Goal: Task Accomplishment & Management: Use online tool/utility

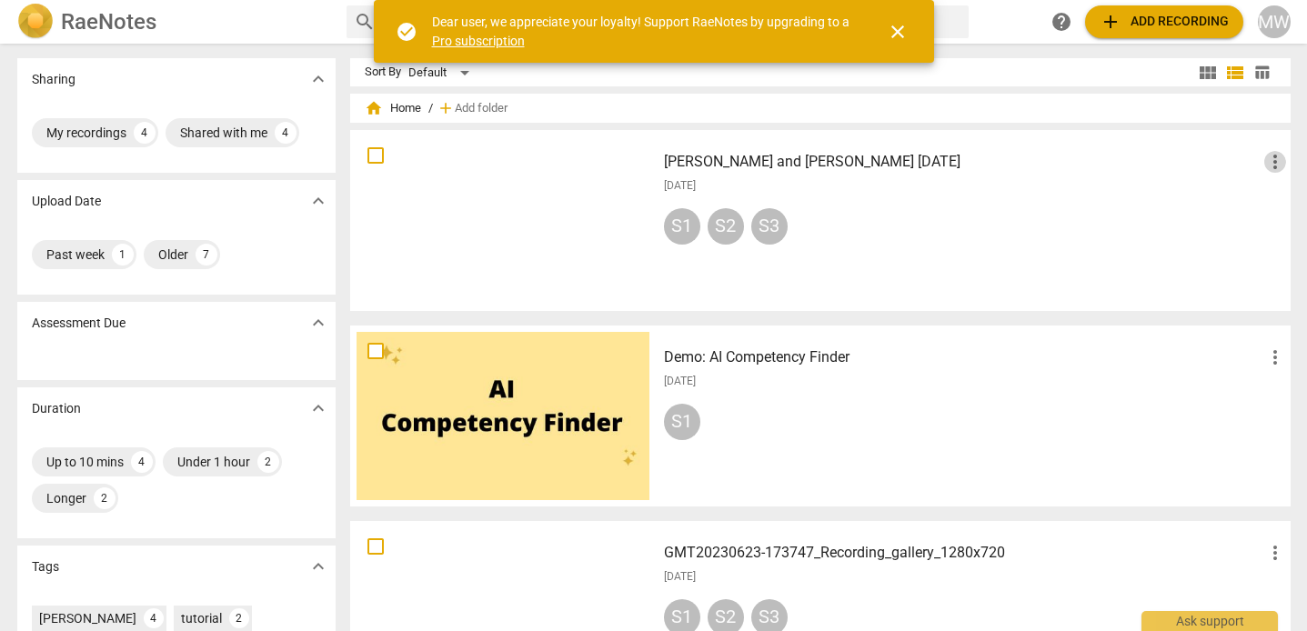
click at [1270, 161] on span "more_vert" at bounding box center [1276, 162] width 22 height 22
click at [1245, 207] on li "Delete" at bounding box center [1257, 206] width 69 height 44
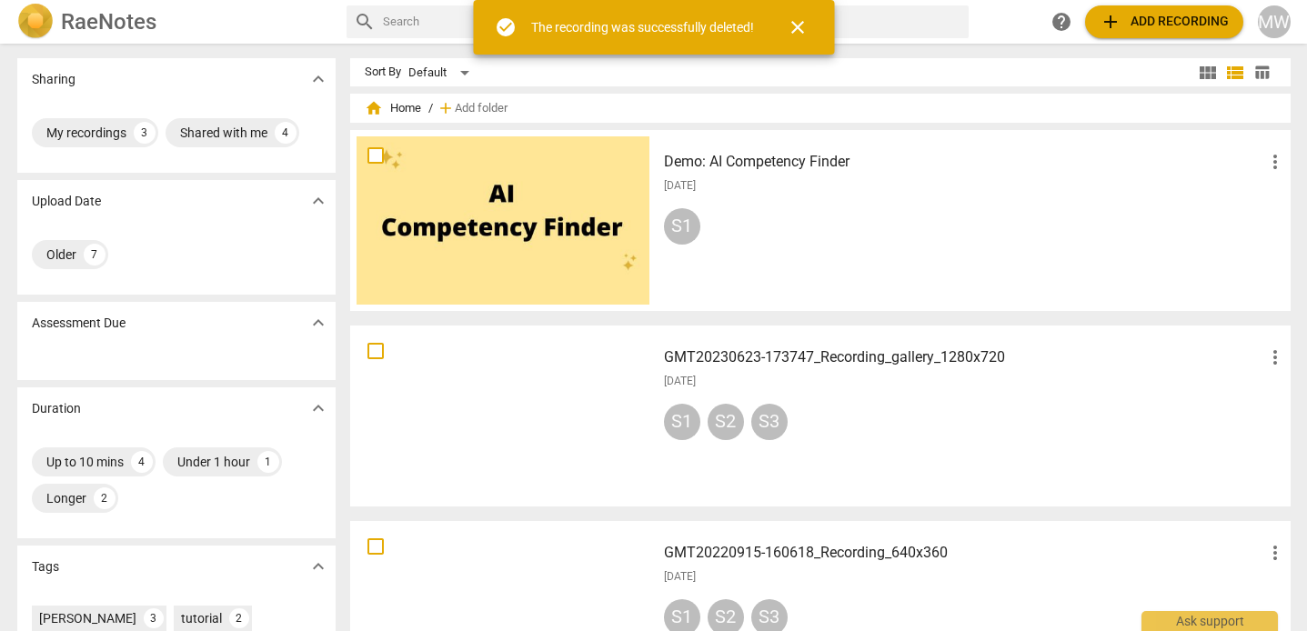
click at [1269, 360] on span "more_vert" at bounding box center [1276, 358] width 22 height 22
click at [1267, 160] on div at bounding box center [653, 315] width 1307 height 631
click at [1267, 160] on span "more_vert" at bounding box center [1276, 162] width 22 height 22
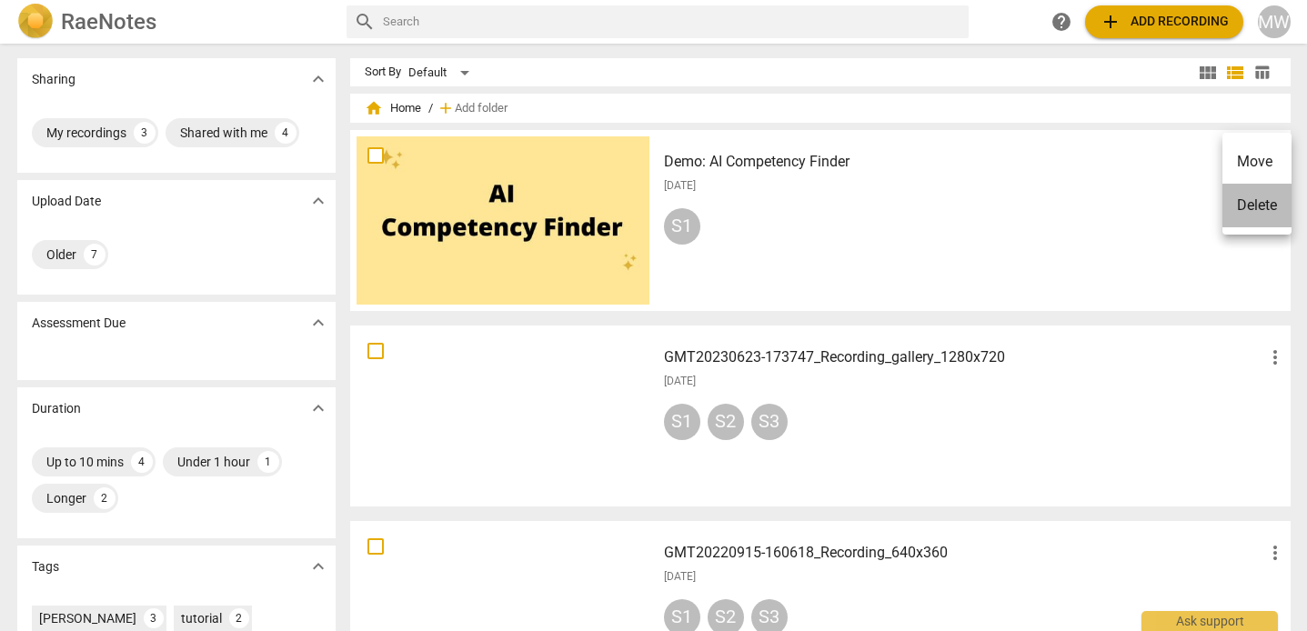
click at [1238, 199] on li "Delete" at bounding box center [1257, 206] width 69 height 44
click at [1266, 156] on span "more_vert" at bounding box center [1276, 162] width 22 height 22
click at [1245, 201] on li "Delete" at bounding box center [1257, 206] width 69 height 44
click at [1126, 24] on span "add Add recording" at bounding box center [1164, 22] width 129 height 22
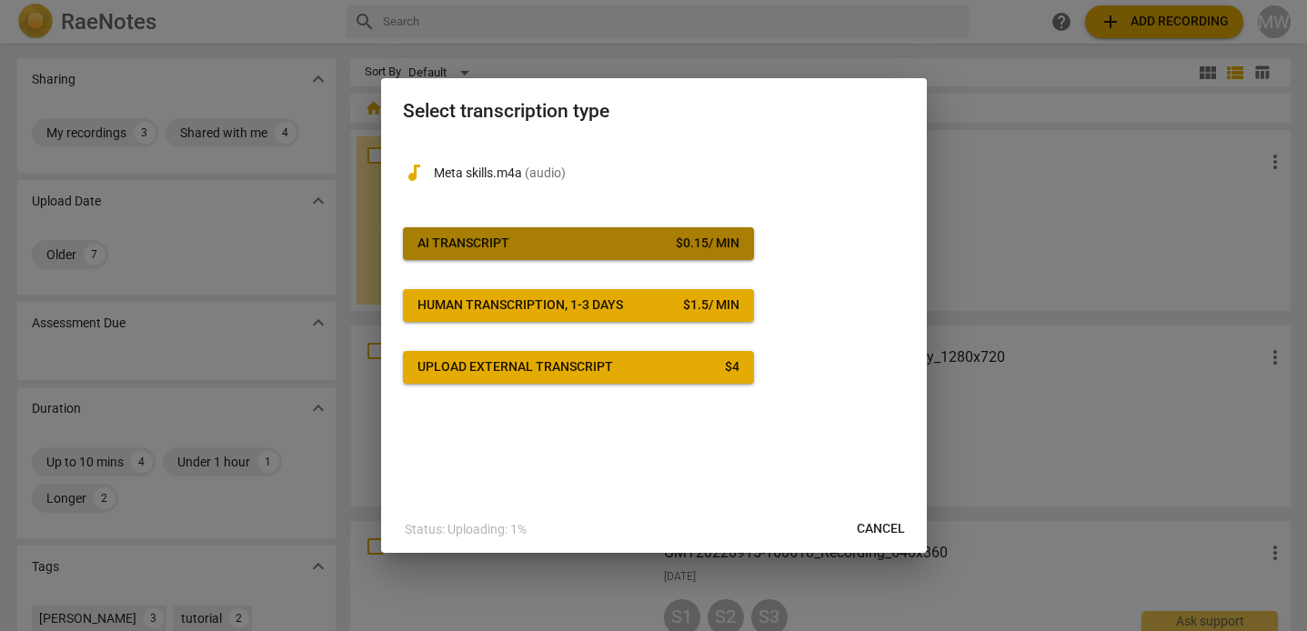
click at [703, 239] on div "$ 0.15 / min" at bounding box center [708, 244] width 64 height 18
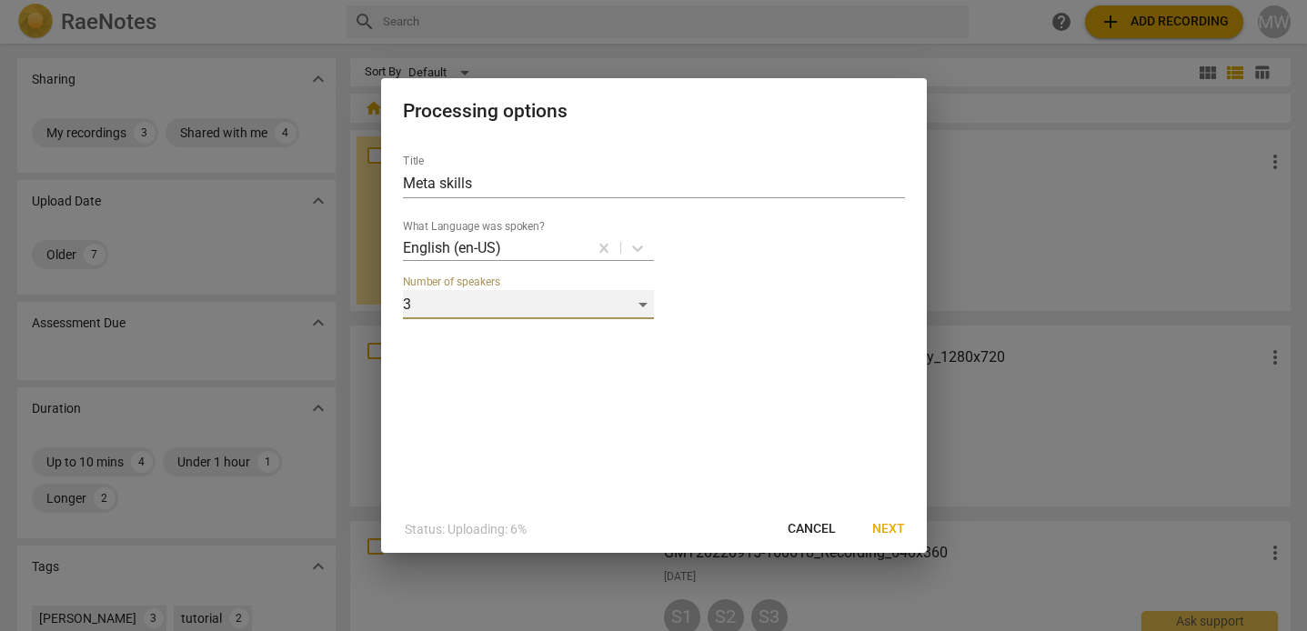
click at [643, 305] on div "3" at bounding box center [528, 304] width 251 height 29
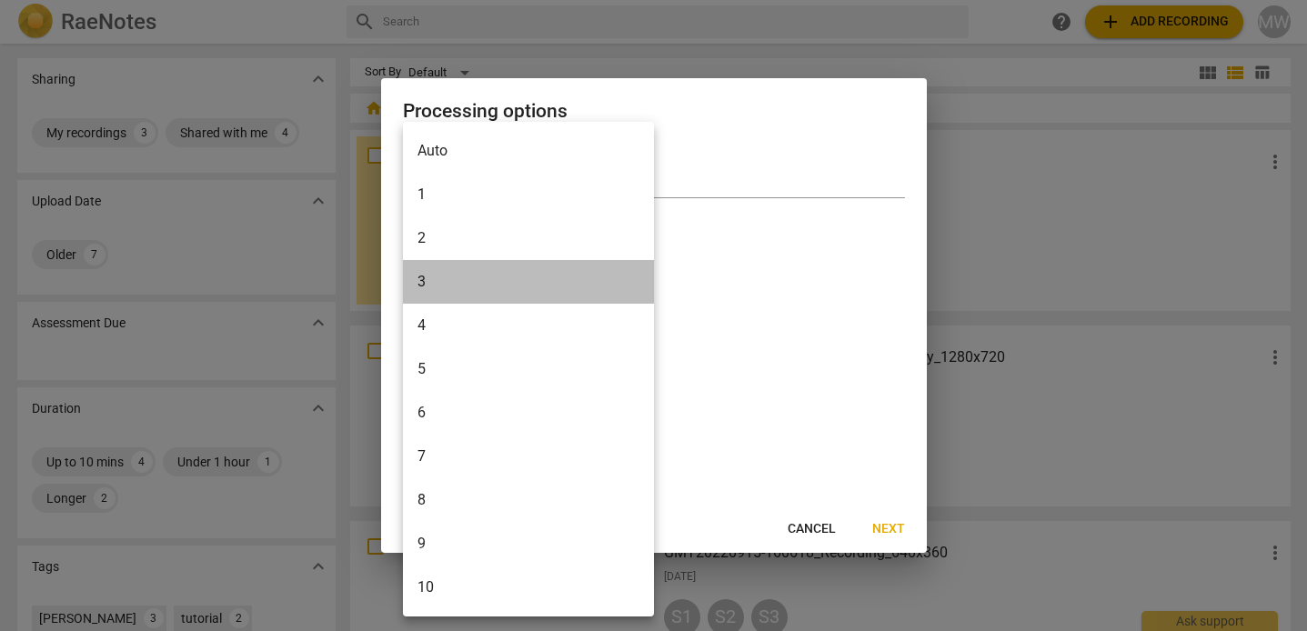
click at [639, 289] on li "3" at bounding box center [528, 282] width 251 height 44
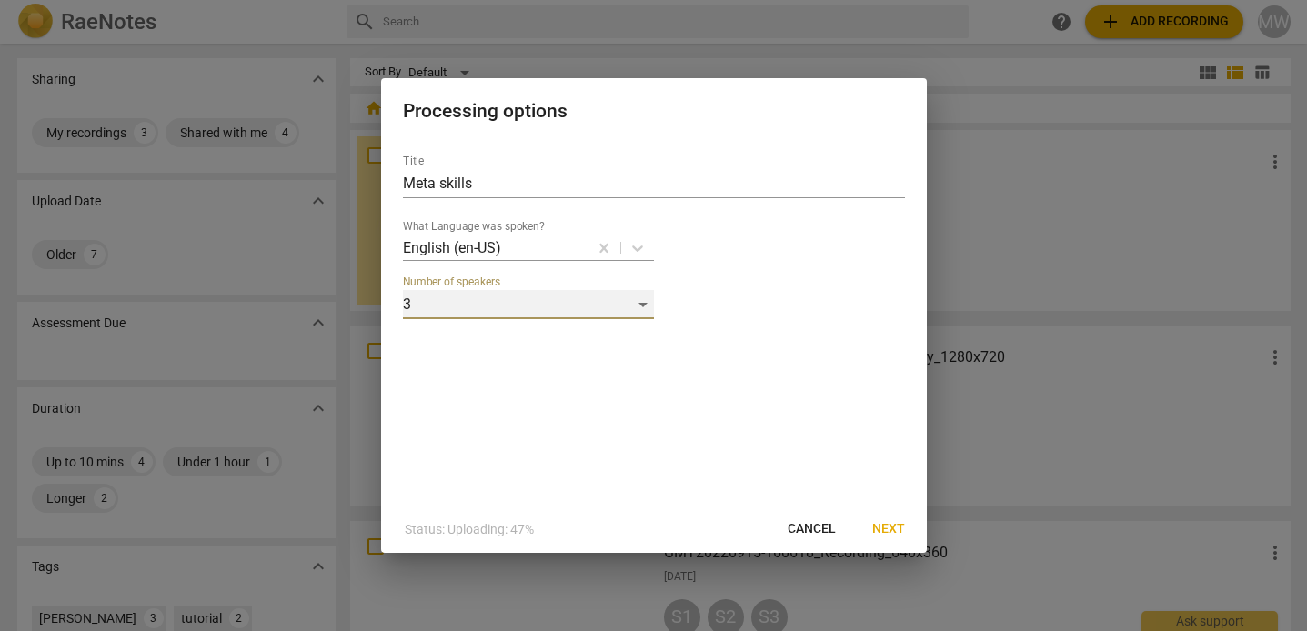
click at [642, 305] on div "3" at bounding box center [528, 304] width 251 height 29
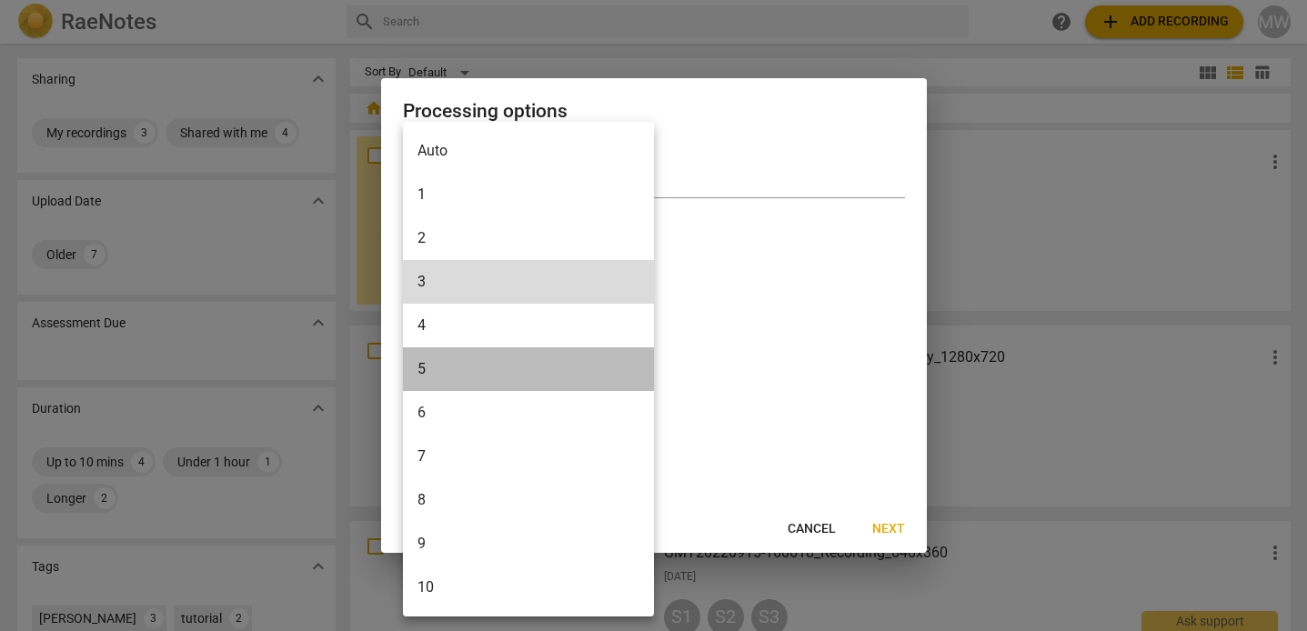
click at [583, 368] on li "5" at bounding box center [528, 370] width 251 height 44
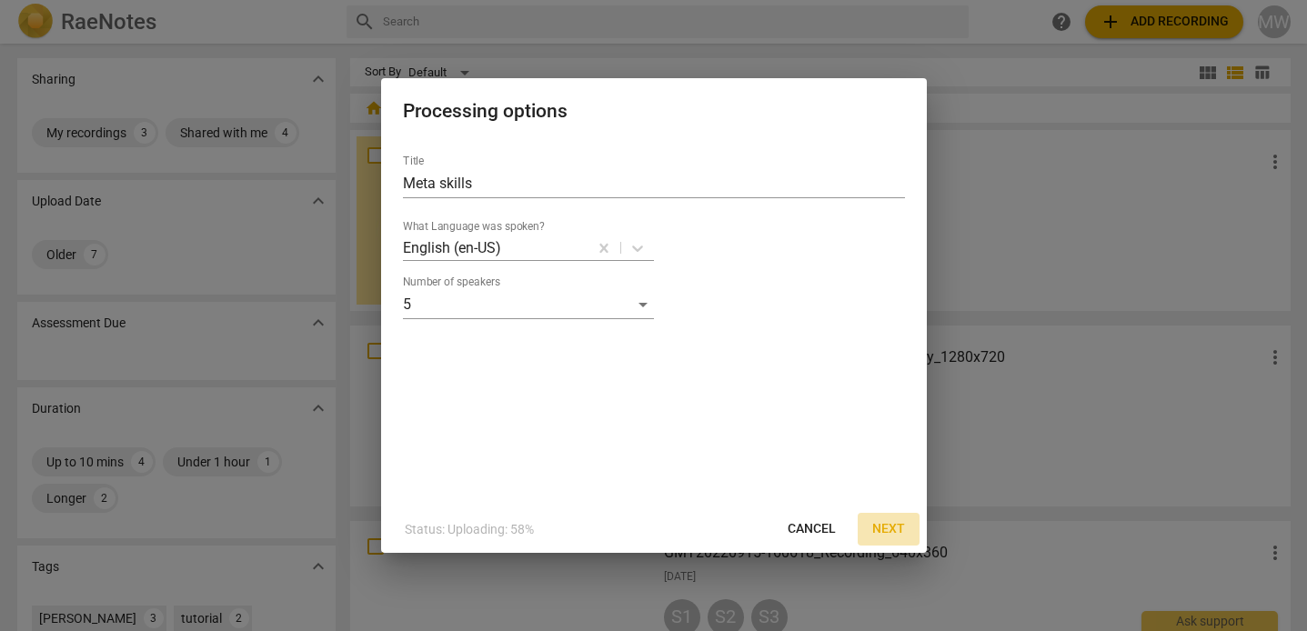
click at [886, 528] on span "Next" at bounding box center [888, 529] width 33 height 18
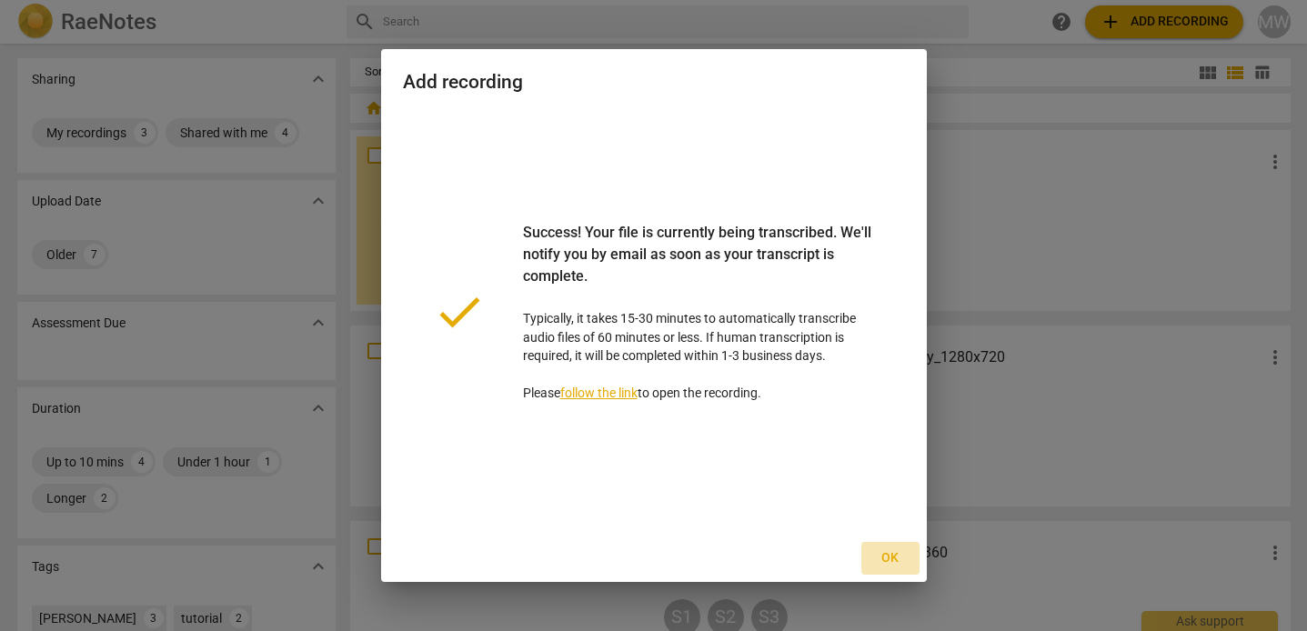
click at [892, 557] on span "Ok" at bounding box center [890, 558] width 29 height 18
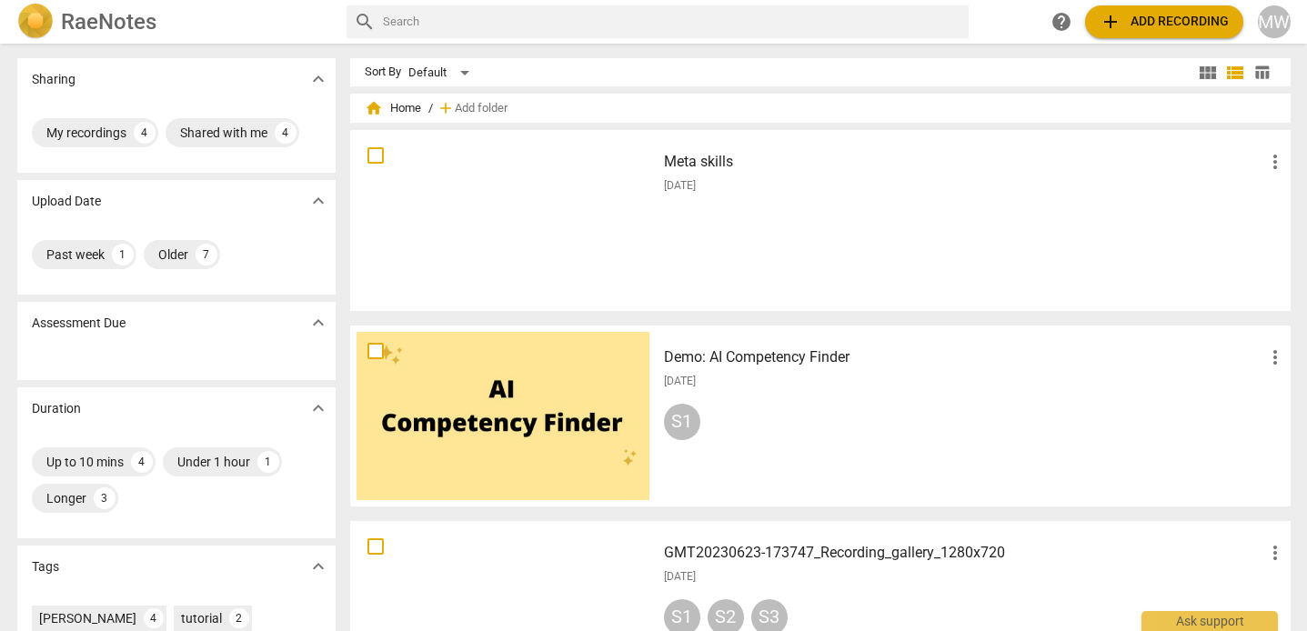
click at [739, 180] on div "[DATE]" at bounding box center [975, 185] width 622 height 15
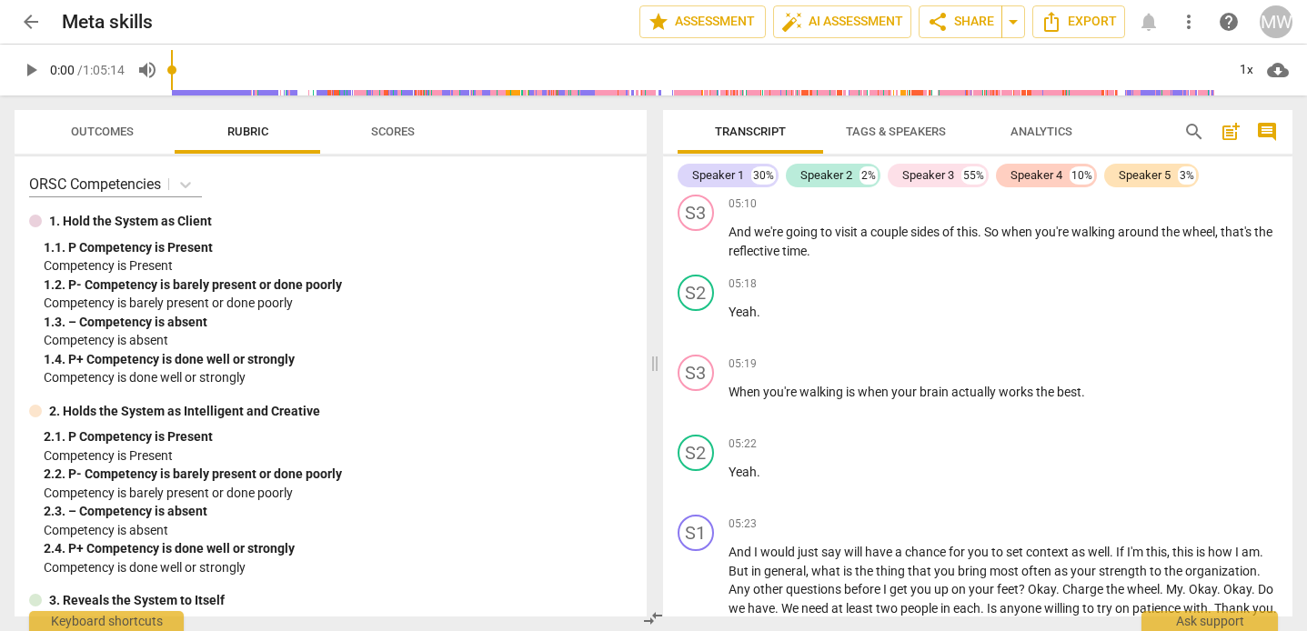
scroll to position [1482, 0]
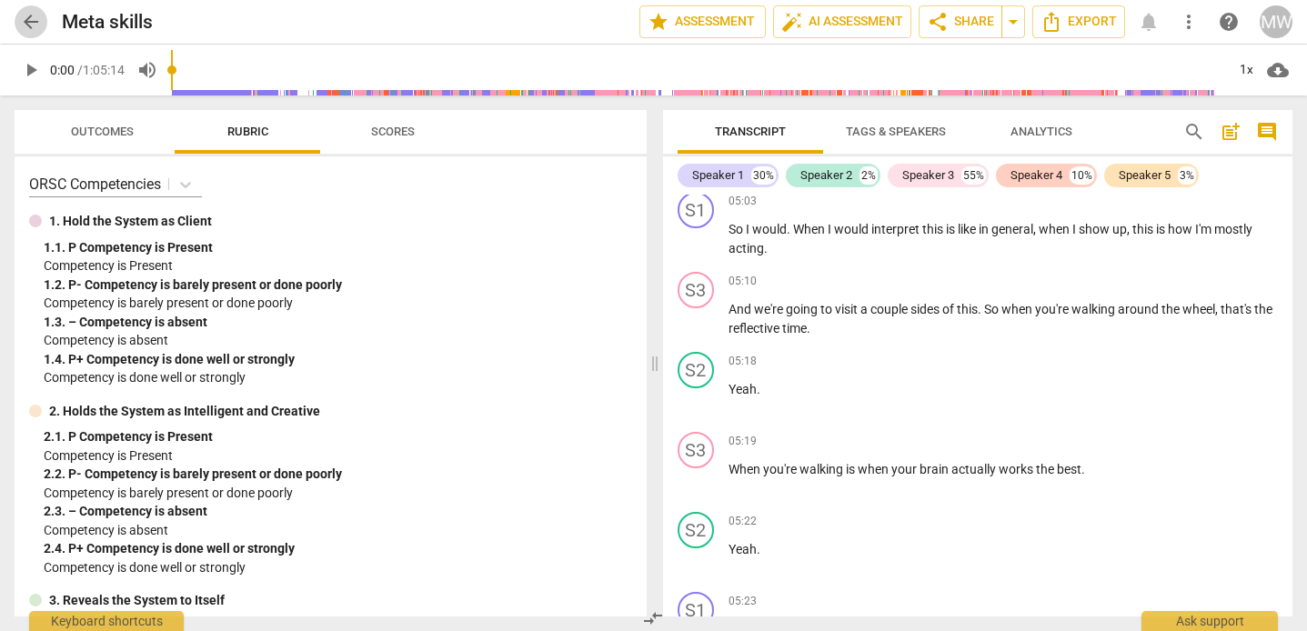
click at [39, 19] on span "arrow_back" at bounding box center [31, 22] width 22 height 22
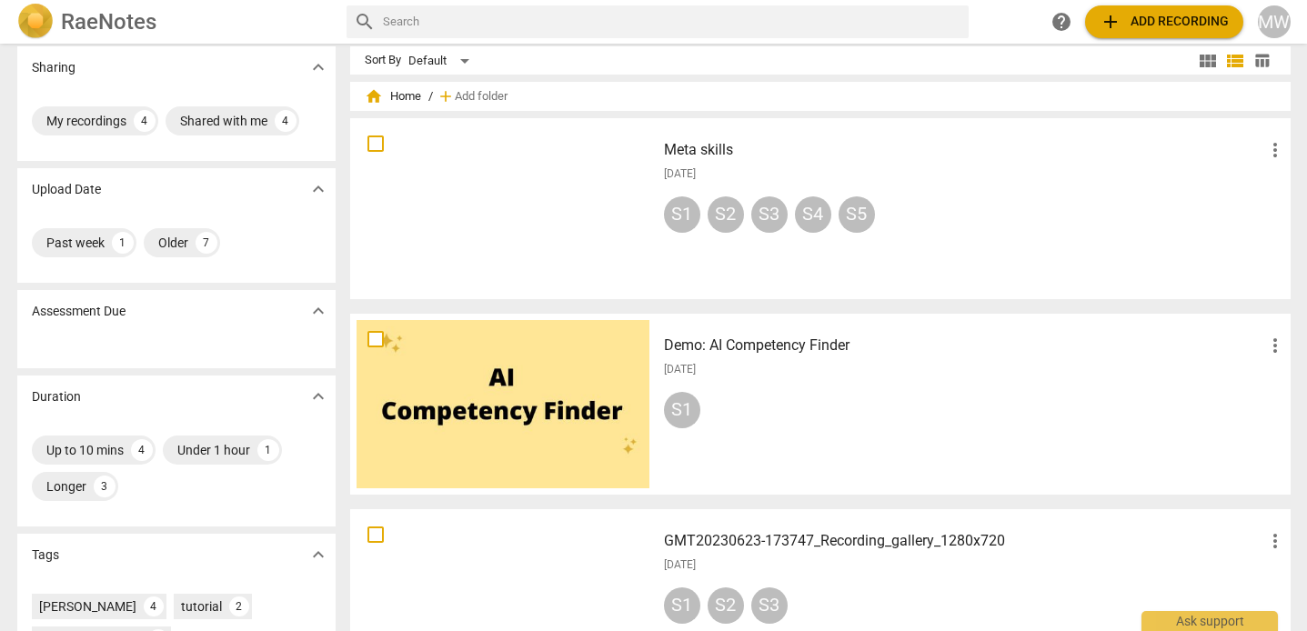
scroll to position [13, 0]
